Goal: Navigation & Orientation: Find specific page/section

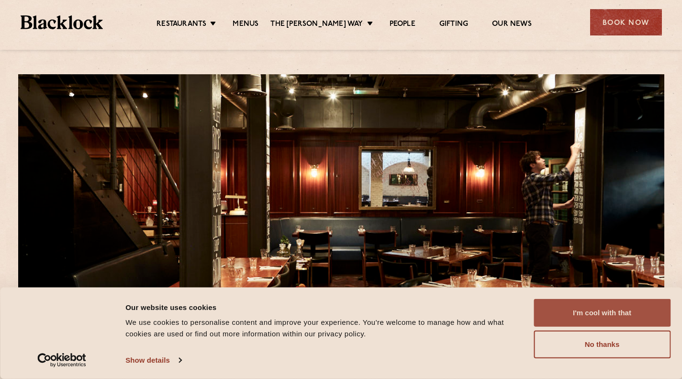
click at [624, 317] on button "I'm cool with that" at bounding box center [602, 313] width 137 height 28
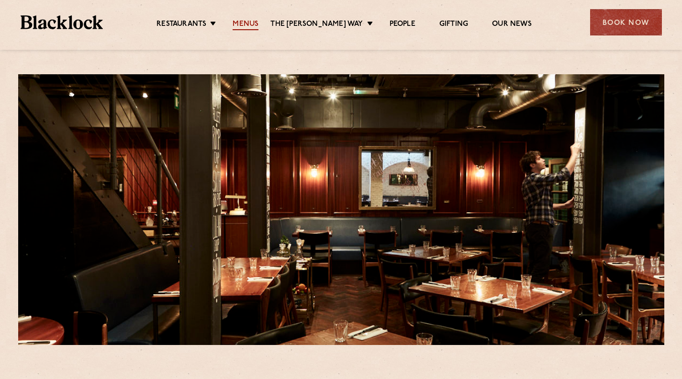
click at [250, 24] on link "Menus" at bounding box center [246, 25] width 26 height 11
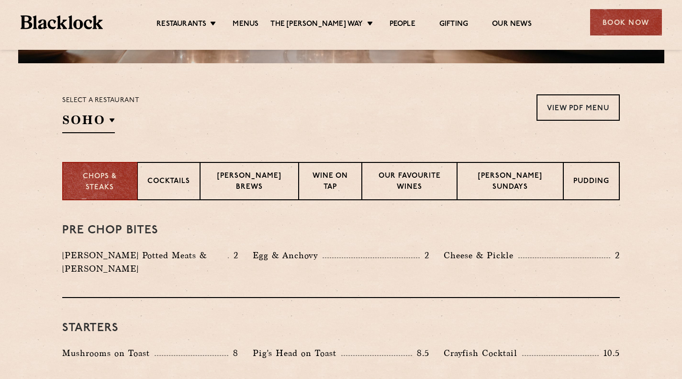
scroll to position [283, 0]
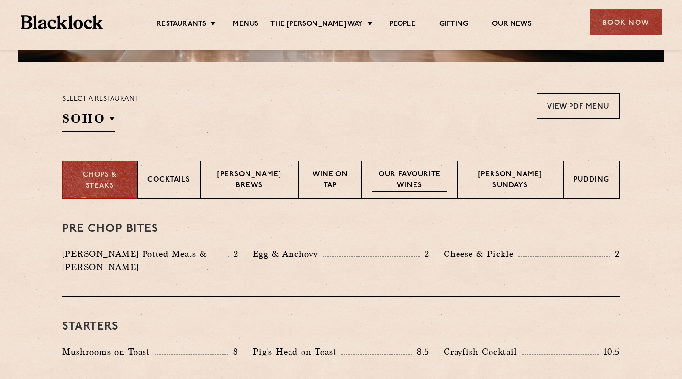
click at [427, 182] on p "Our favourite wines" at bounding box center [410, 180] width 76 height 23
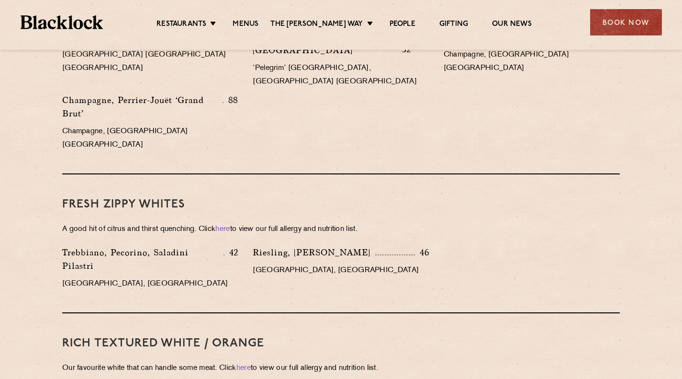
scroll to position [0, 0]
